Goal: Navigation & Orientation: Find specific page/section

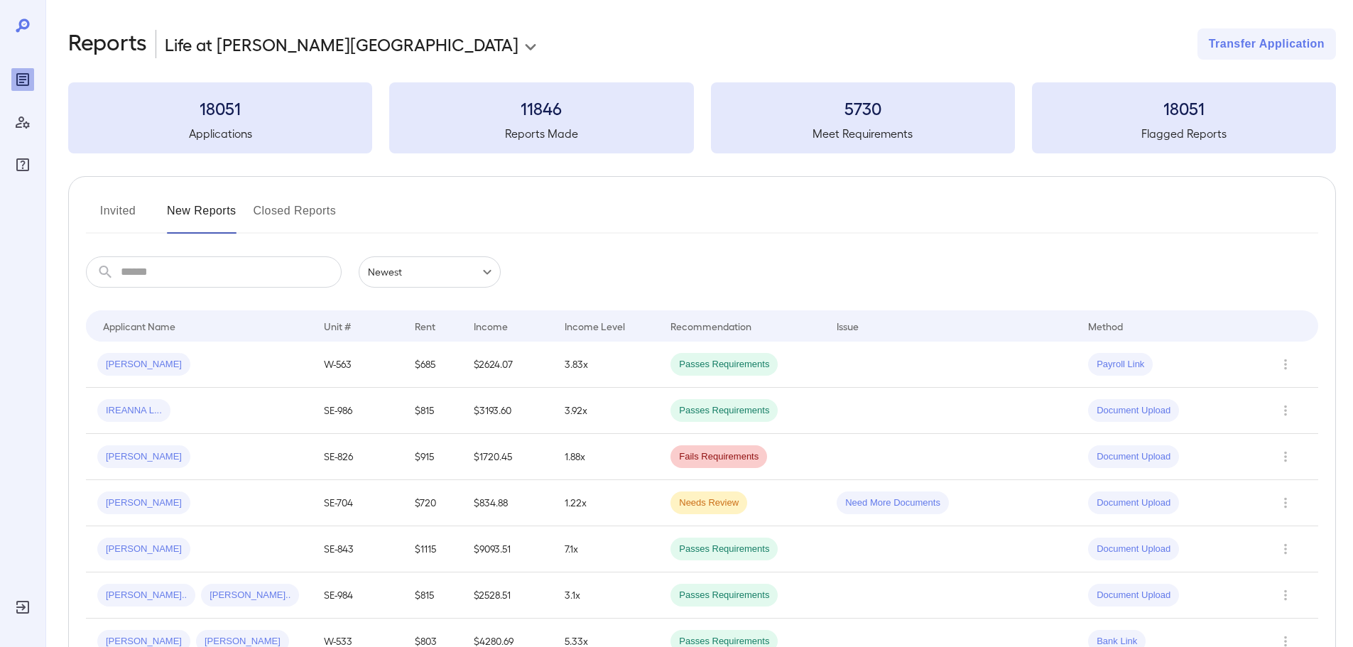
click at [135, 213] on button "Invited" at bounding box center [118, 217] width 64 height 34
